Goal: Task Accomplishment & Management: Manage account settings

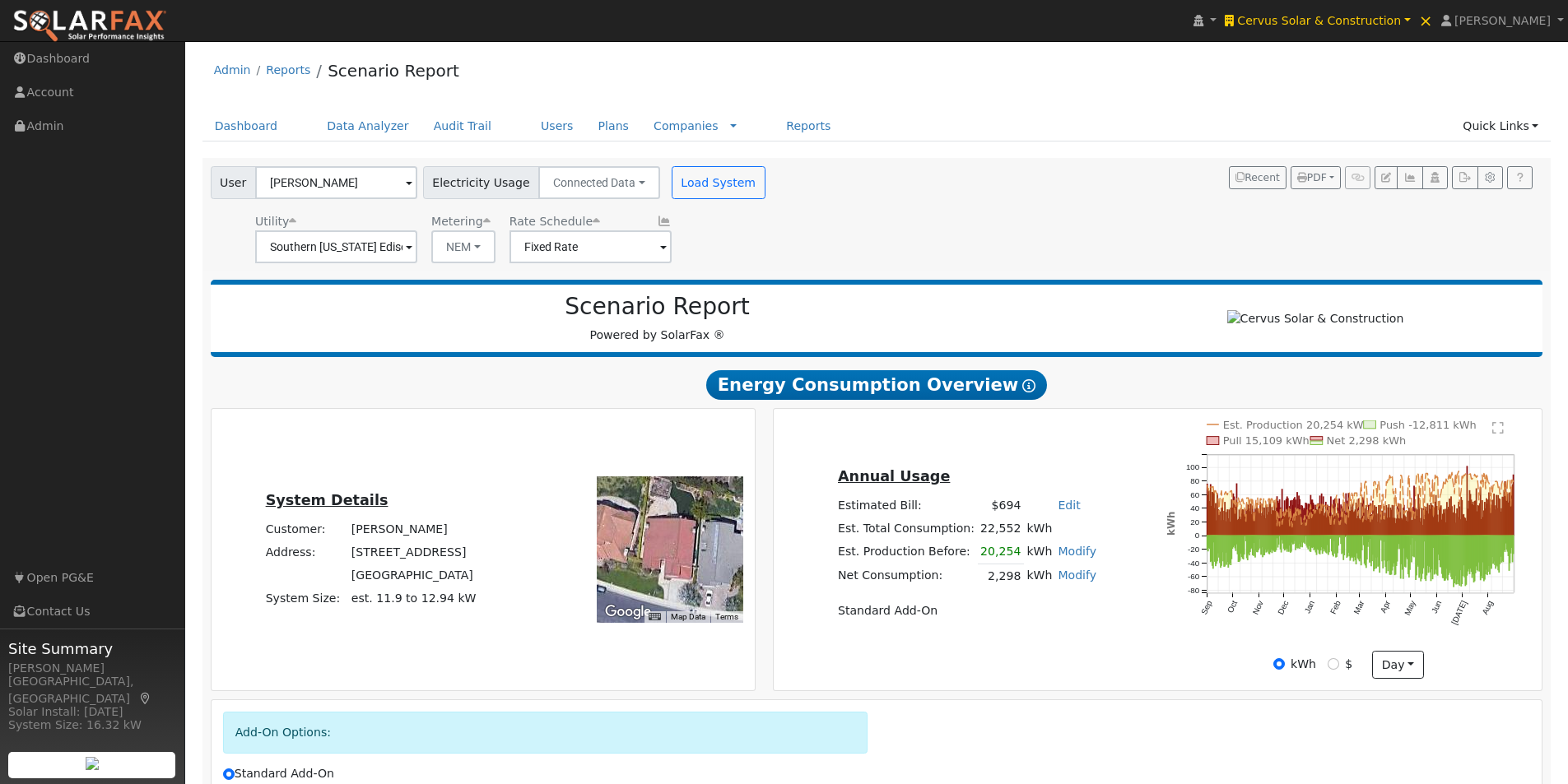
click at [1350, 14] on span "Cervus Solar & Construction" at bounding box center [1318, 20] width 164 height 14
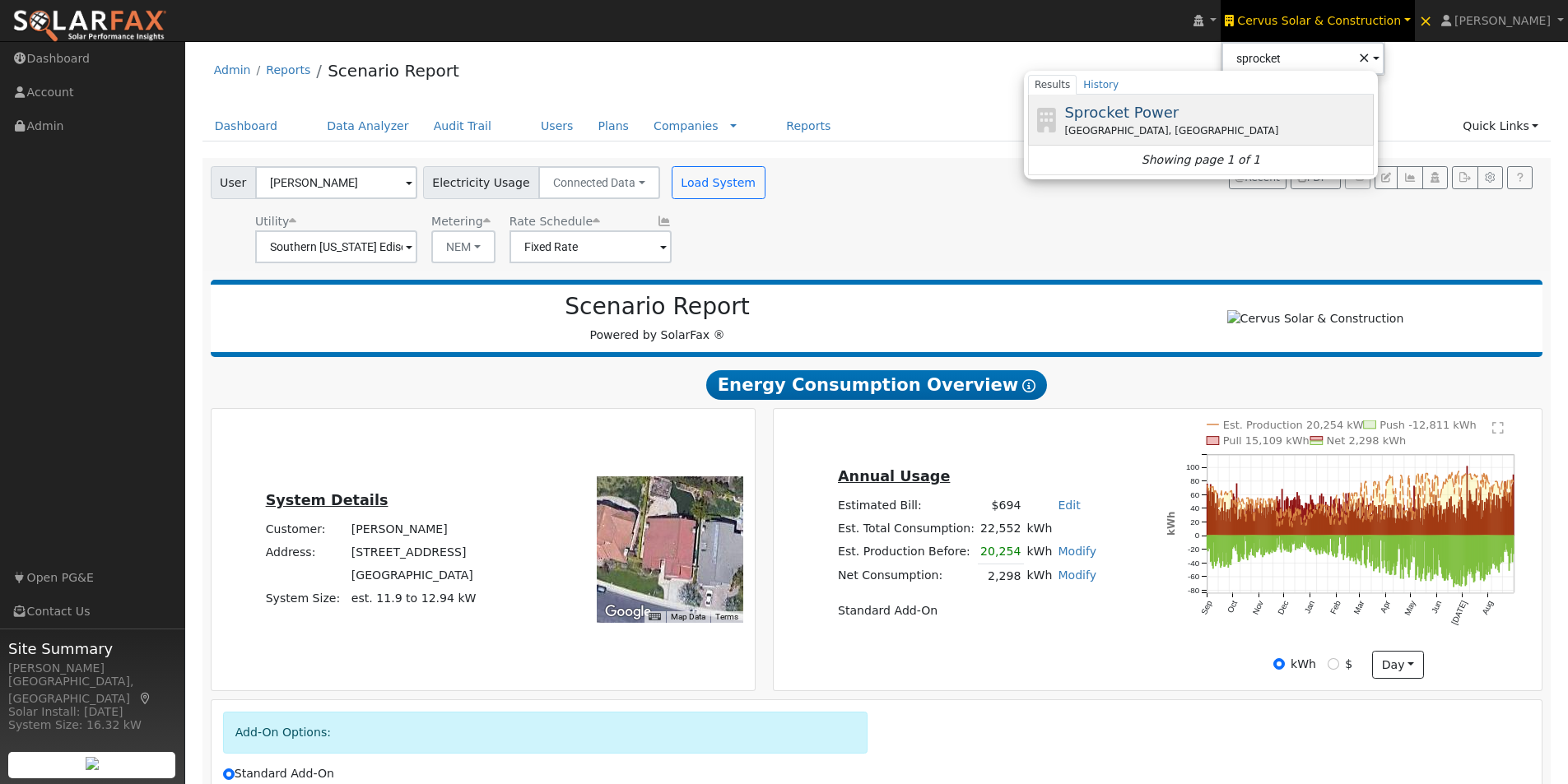
click at [1154, 113] on span "Sprocket Power" at bounding box center [1122, 112] width 114 height 17
type input "Sprocket Power"
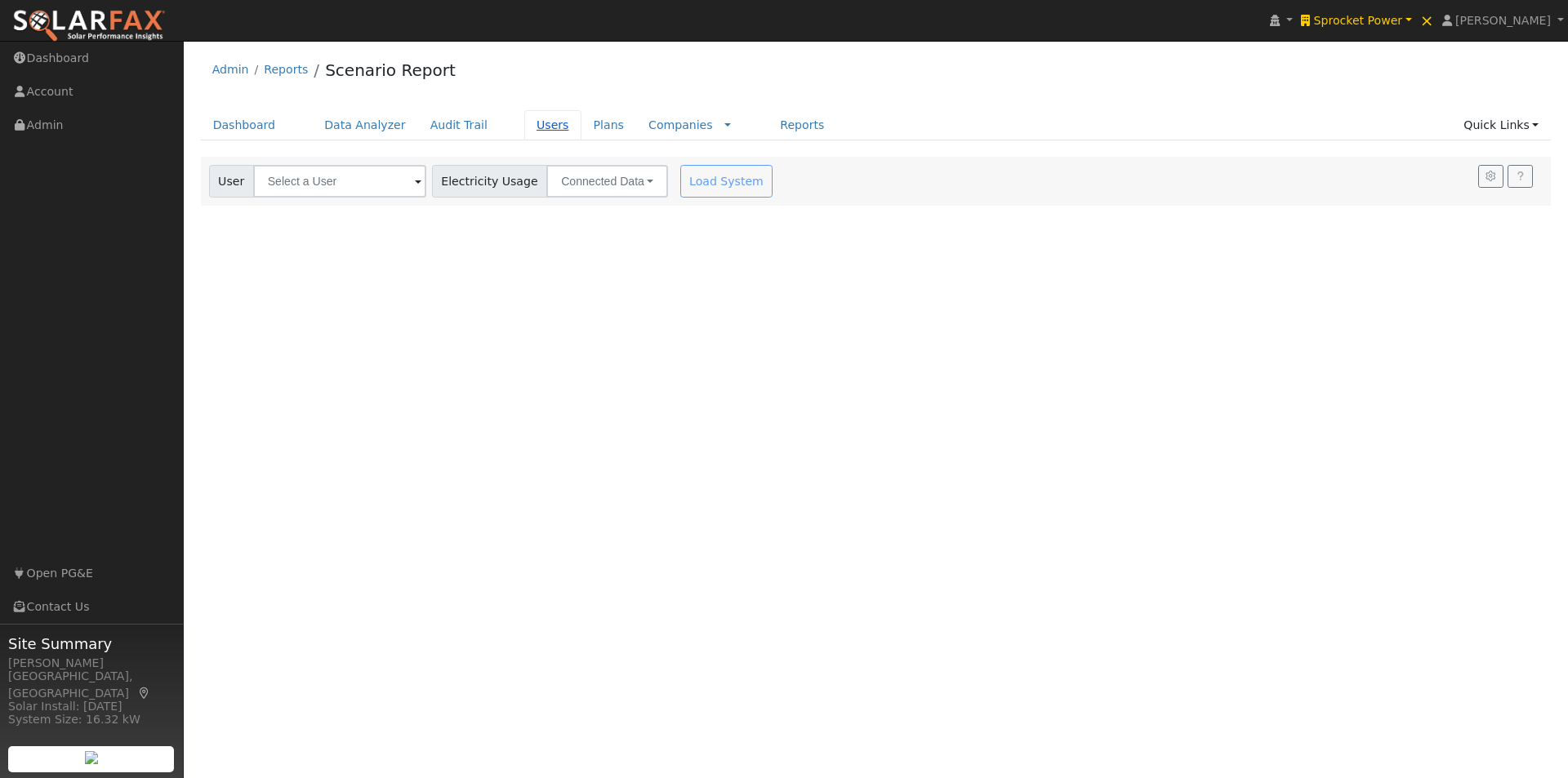
click at [524, 122] on link "Users" at bounding box center [553, 126] width 57 height 31
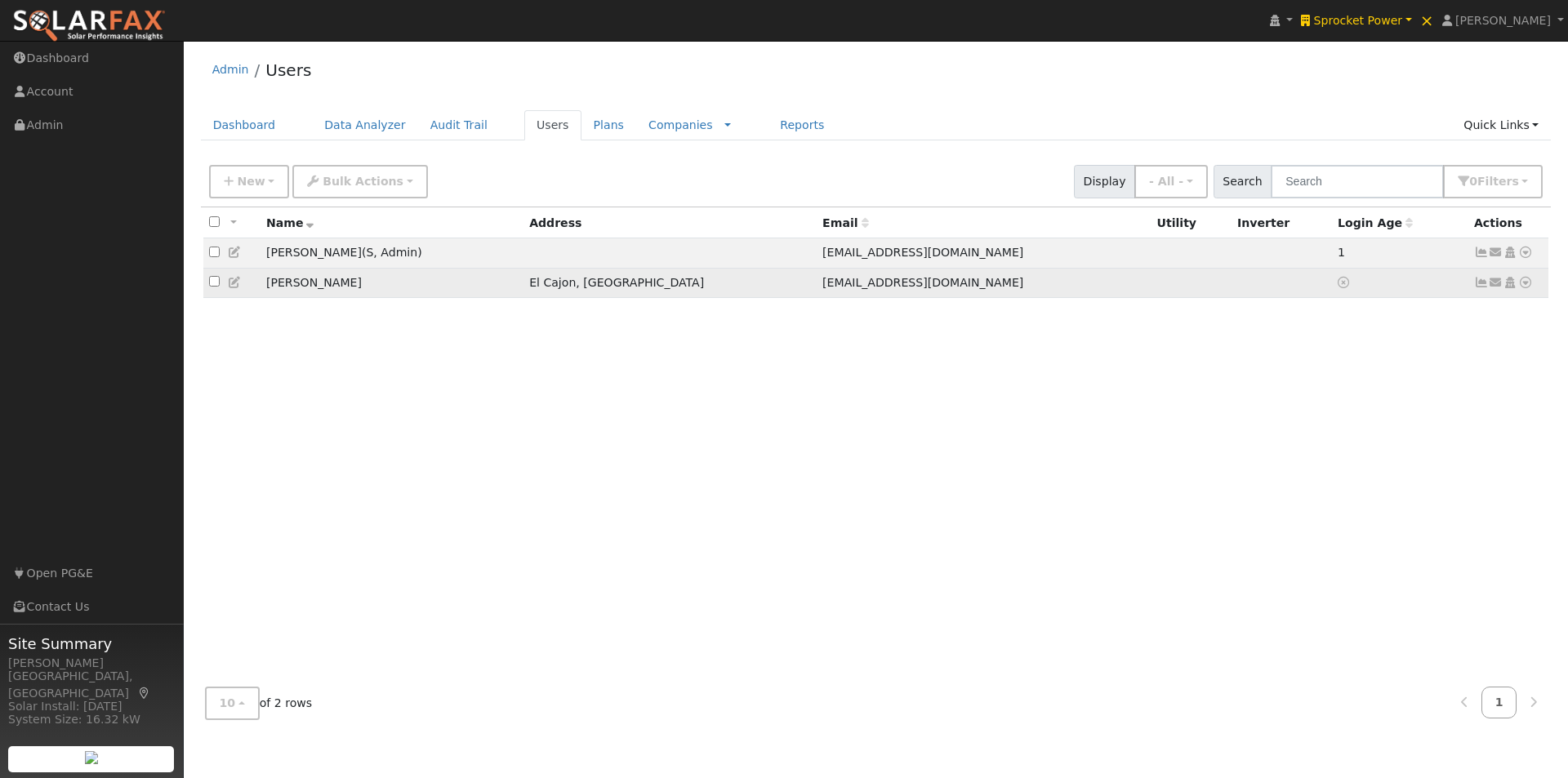
click at [231, 283] on icon at bounding box center [235, 282] width 14 height 12
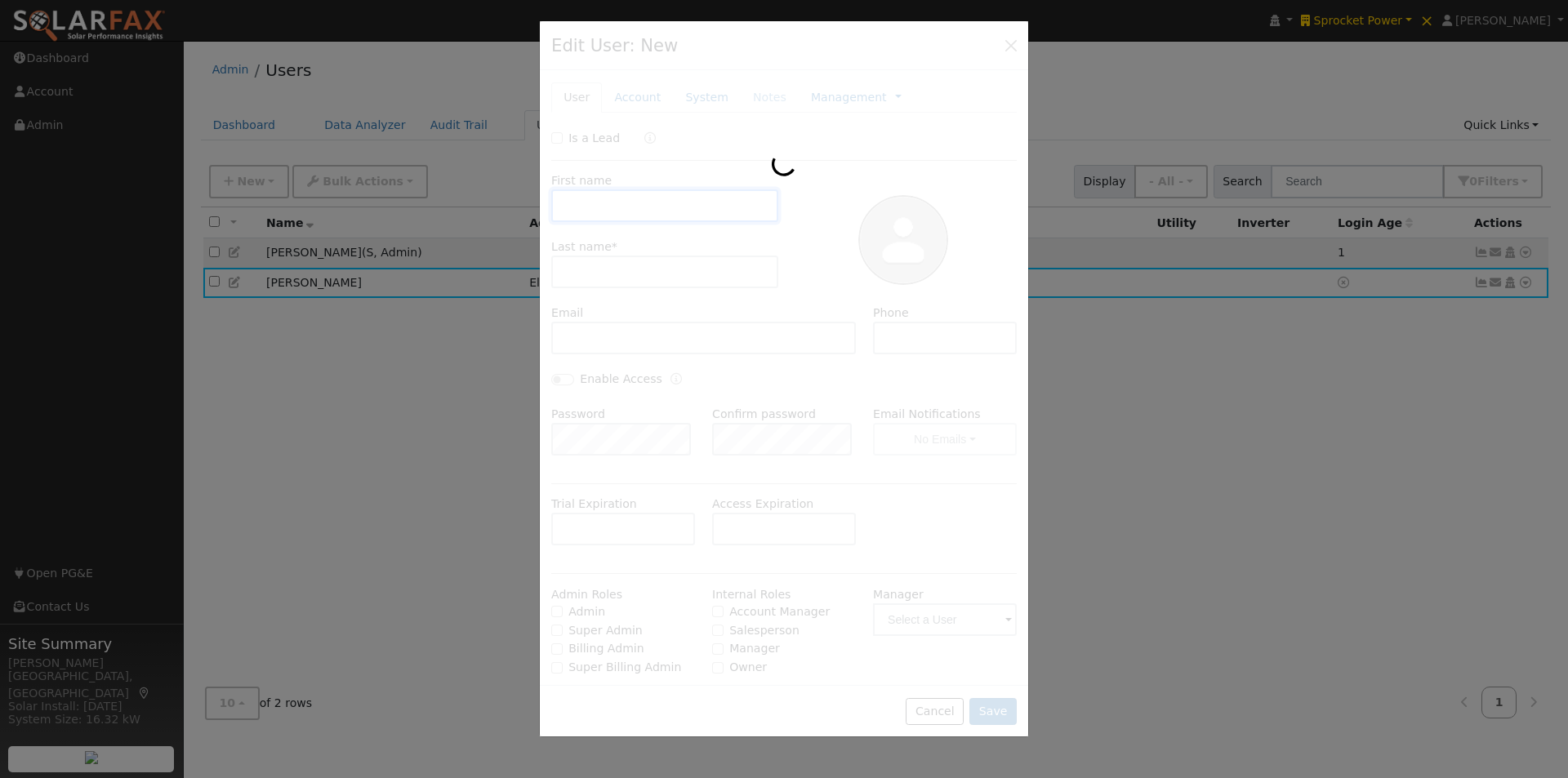
type input "Dan"
type input "Vickery"
type input "danv@mcmusinc.com"
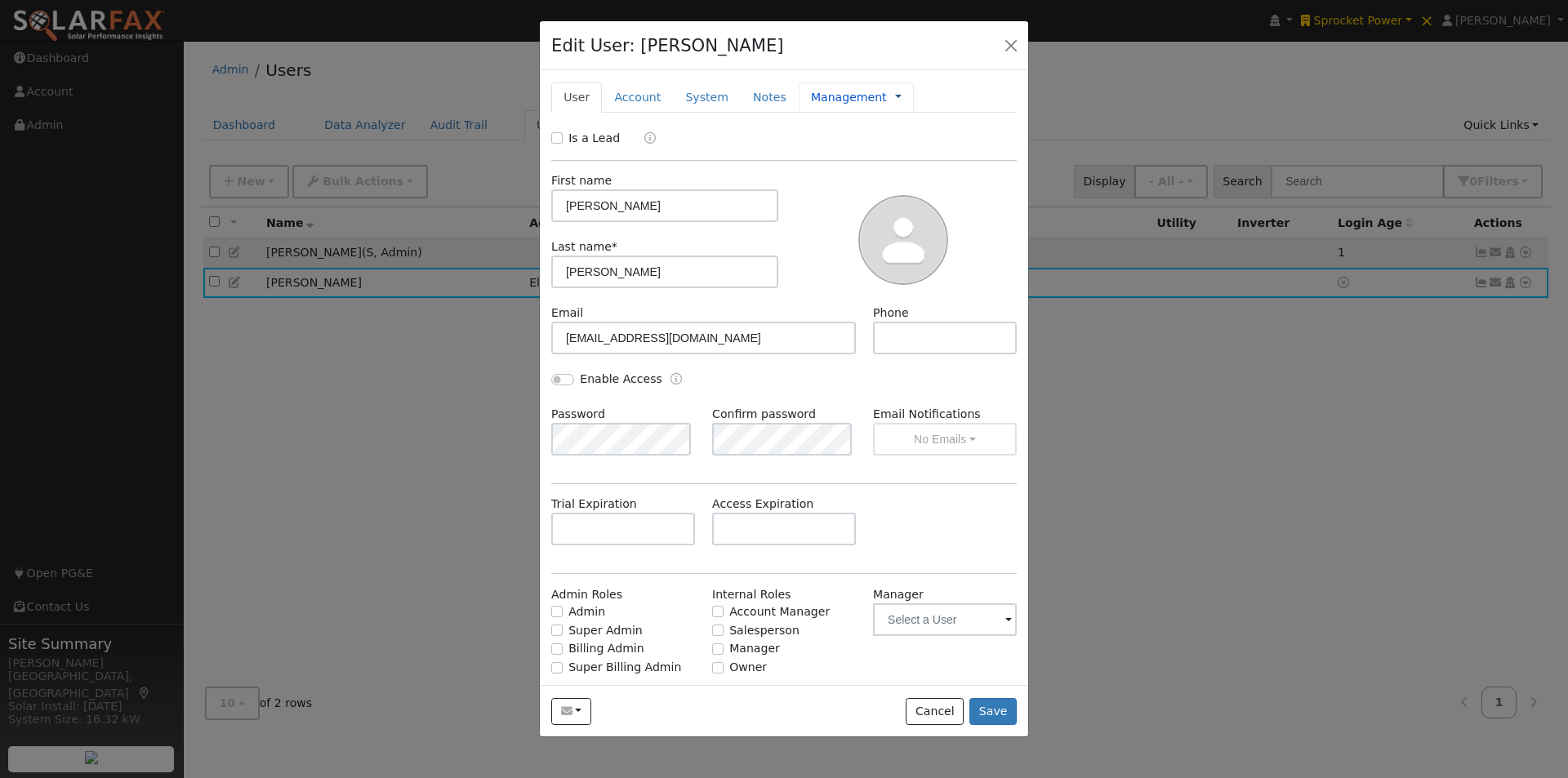
click at [894, 96] on link at bounding box center [897, 97] width 6 height 17
click at [895, 172] on link "Timeline" at bounding box center [952, 172] width 113 height 22
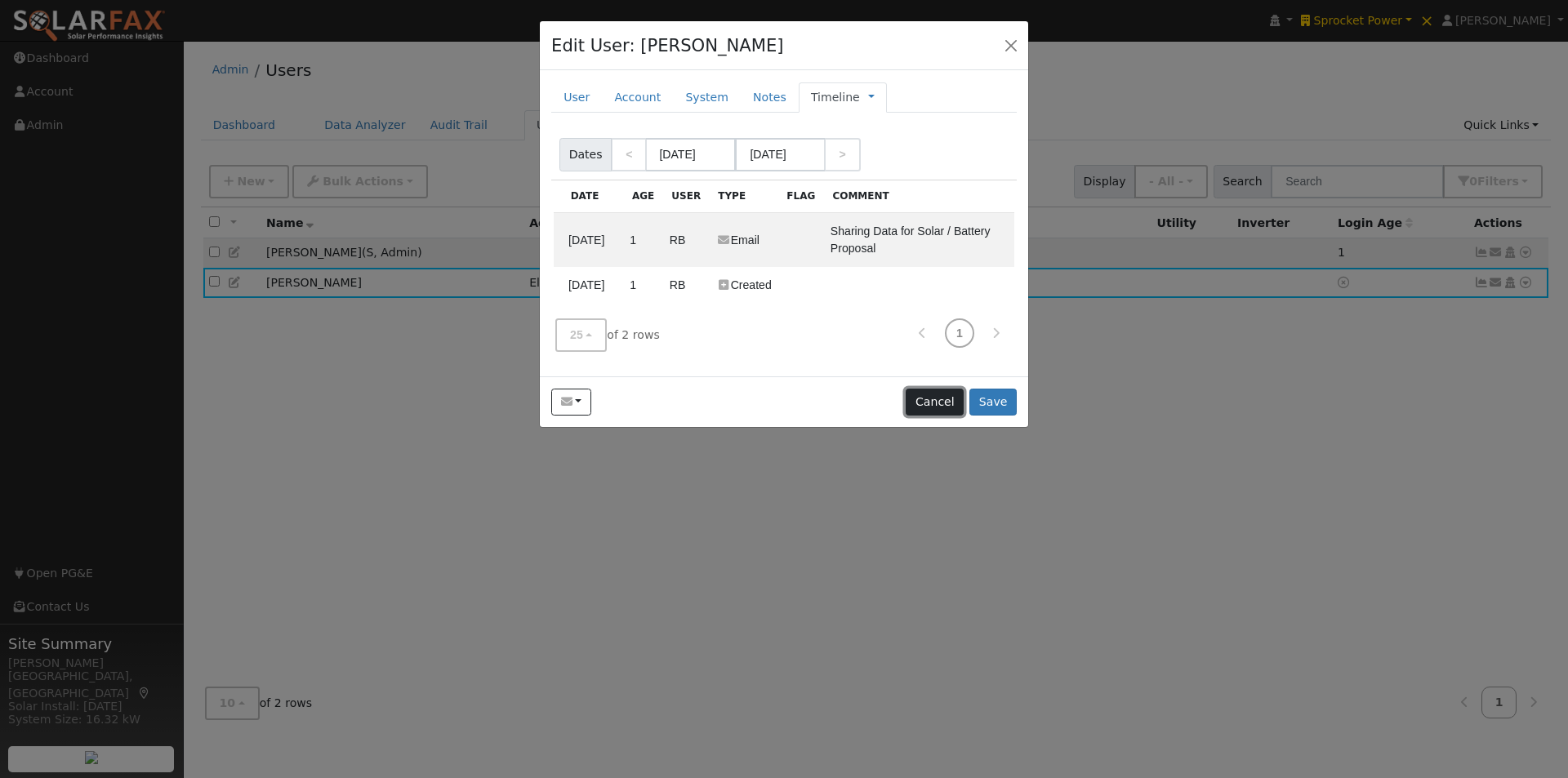
click at [928, 402] on button "Cancel" at bounding box center [934, 402] width 58 height 28
